Goal: Navigation & Orientation: Go to known website

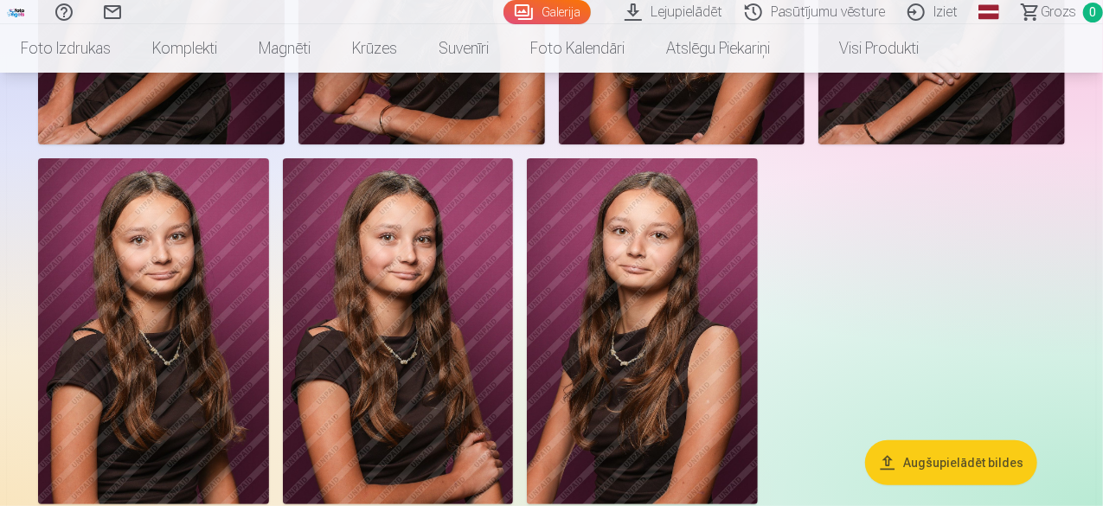
scroll to position [3113, 0]
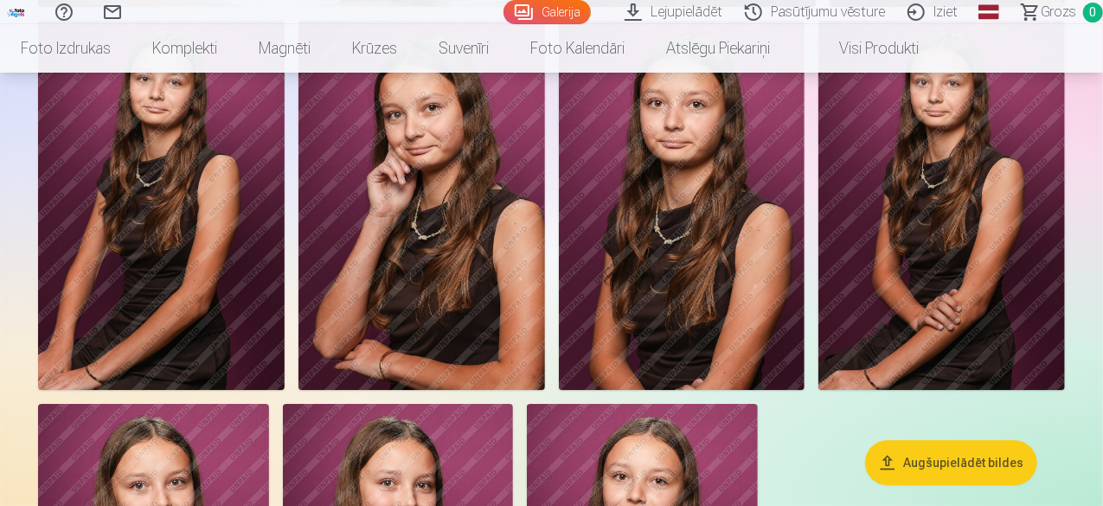
click at [921, 10] on link "Iziet" at bounding box center [935, 12] width 73 height 24
